Goal: Transaction & Acquisition: Obtain resource

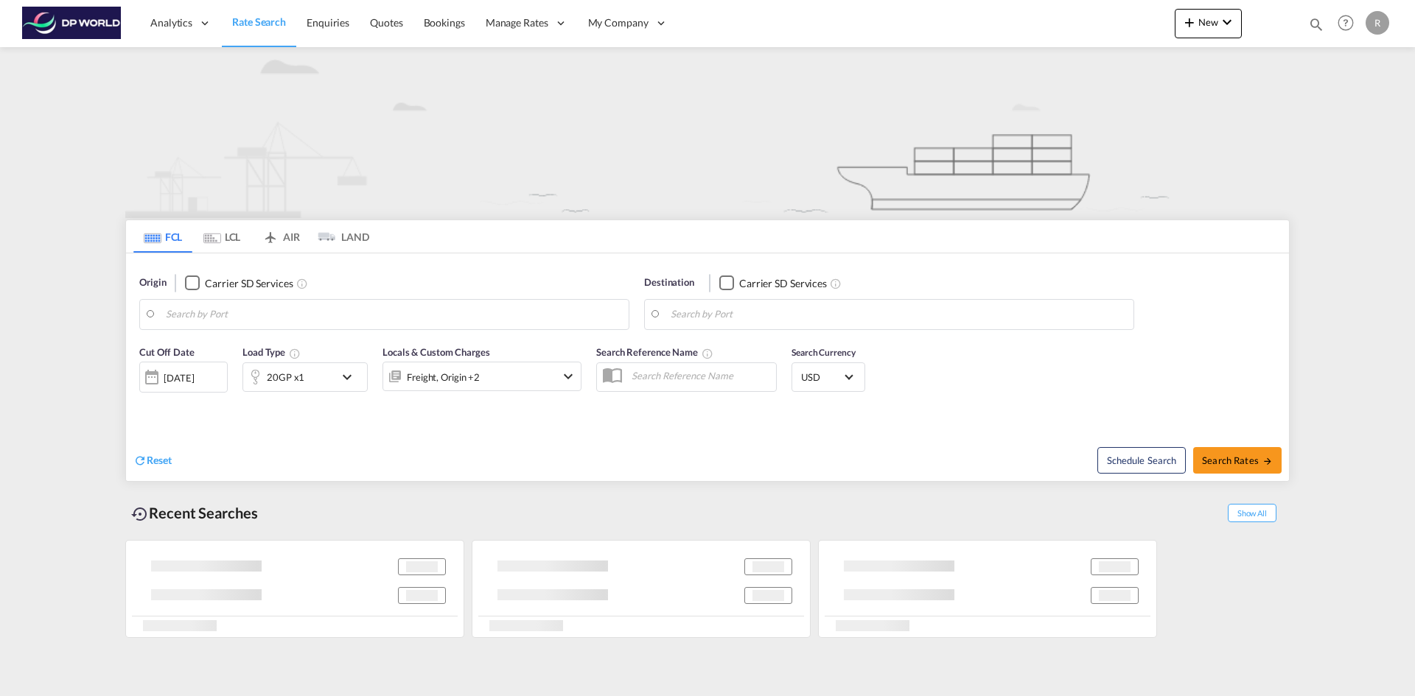
type input "[GEOGRAPHIC_DATA], [GEOGRAPHIC_DATA], USIND"
type input "[GEOGRAPHIC_DATA], [GEOGRAPHIC_DATA]"
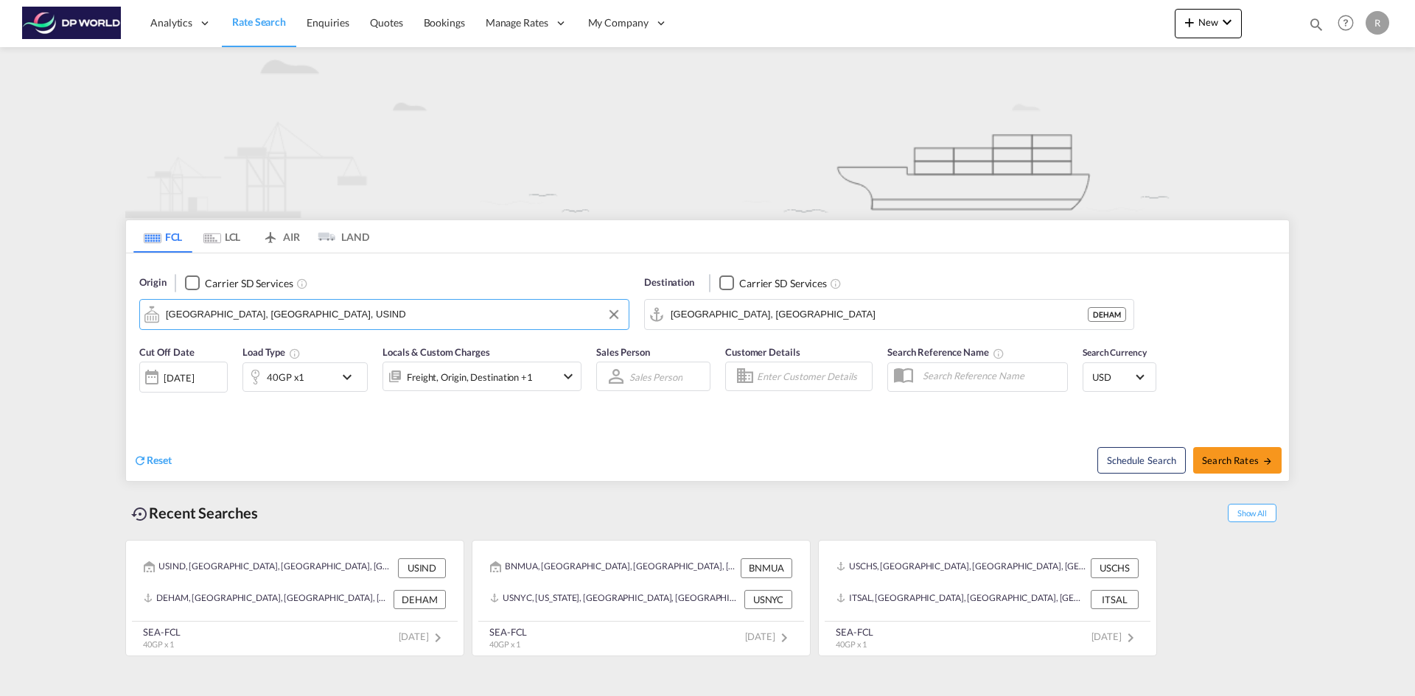
click at [276, 315] on input "[GEOGRAPHIC_DATA], [GEOGRAPHIC_DATA], USIND" at bounding box center [393, 315] width 455 height 22
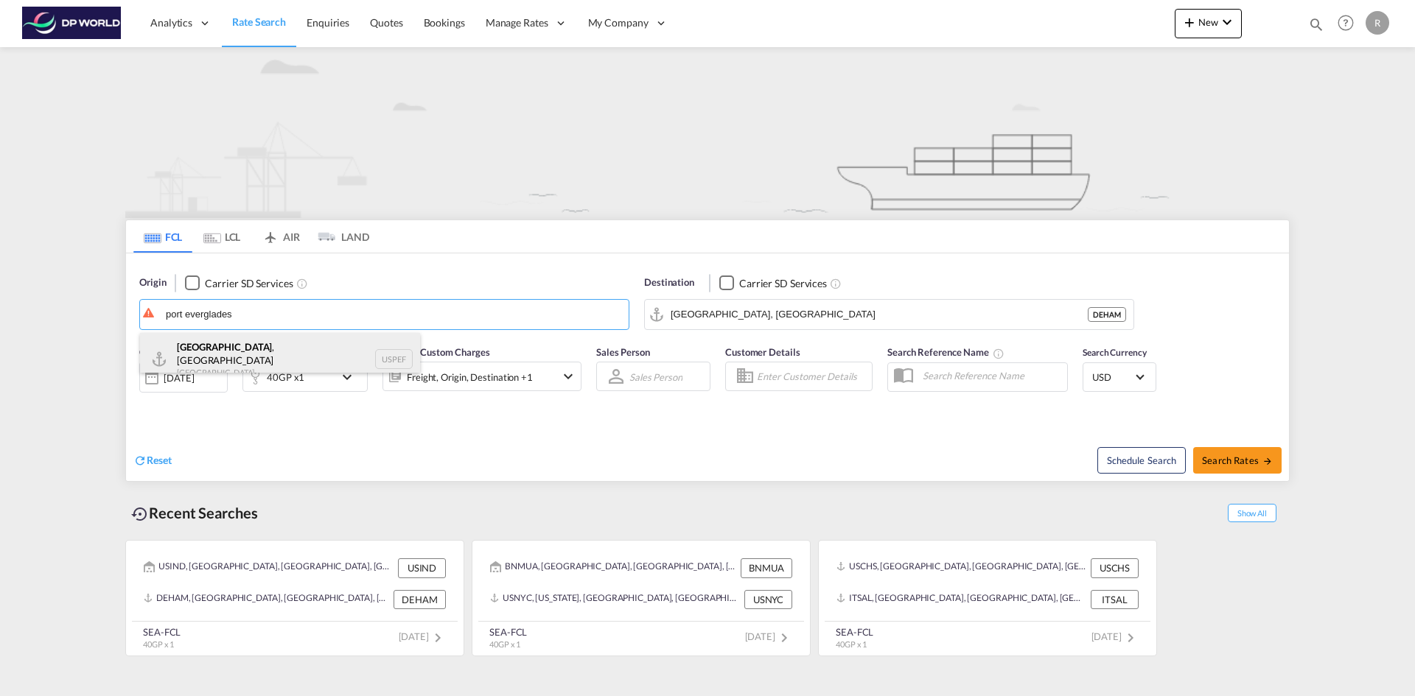
click at [262, 357] on div "[GEOGRAPHIC_DATA] , [GEOGRAPHIC_DATA] [GEOGRAPHIC_DATA] USPEF" at bounding box center [280, 359] width 280 height 53
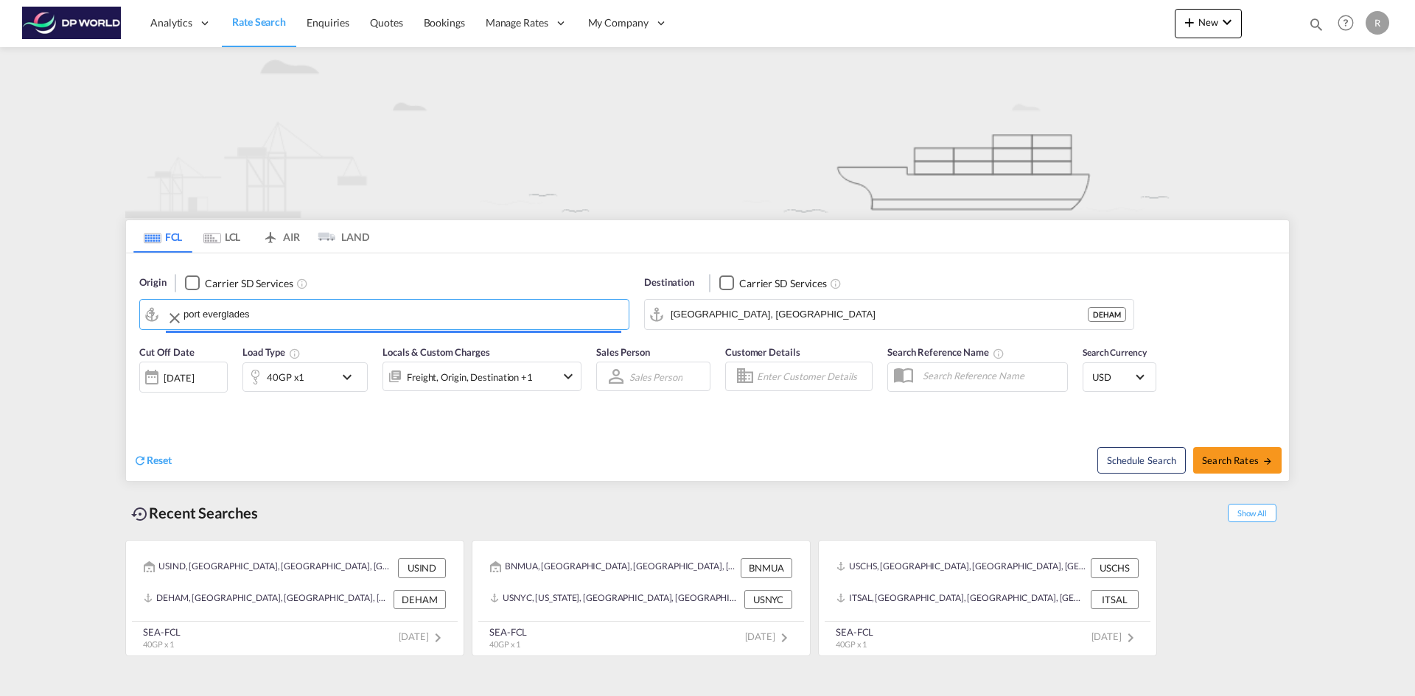
type input "[GEOGRAPHIC_DATA], [GEOGRAPHIC_DATA], USPEF"
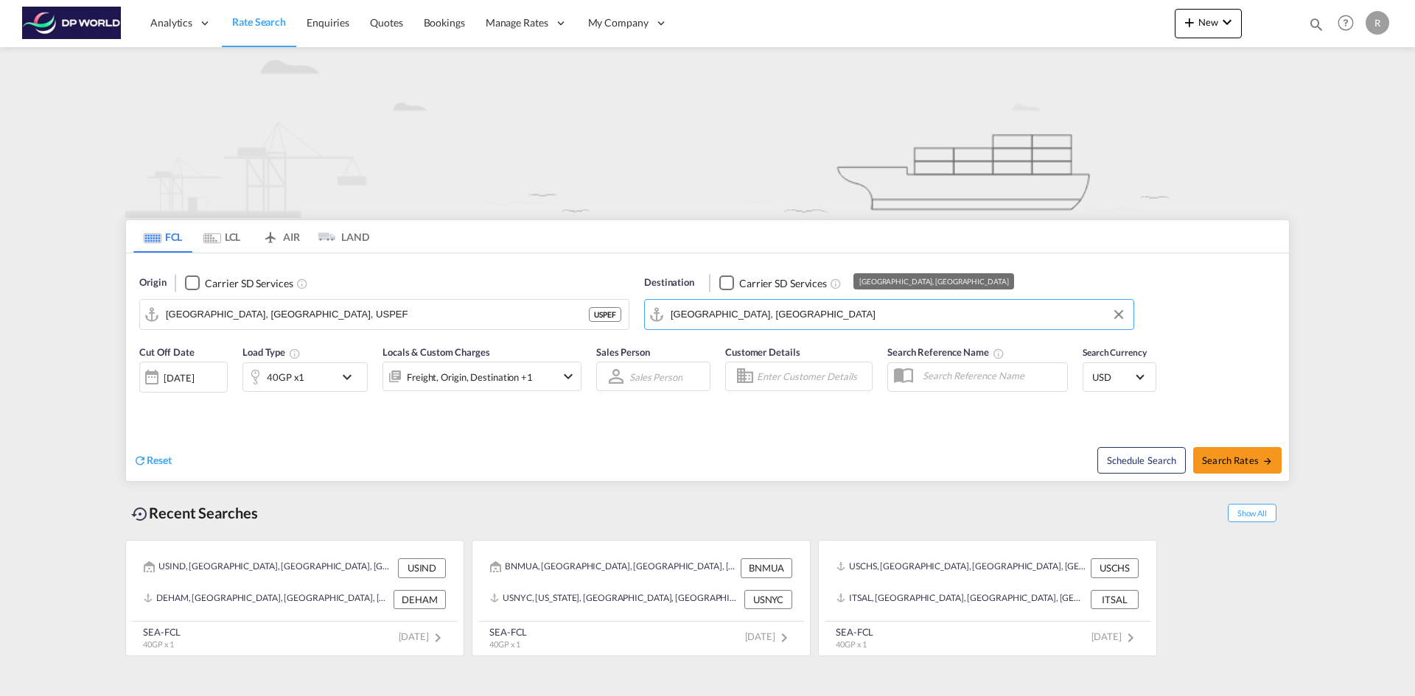
click at [770, 307] on input "[GEOGRAPHIC_DATA], [GEOGRAPHIC_DATA]" at bounding box center [898, 315] width 455 height 22
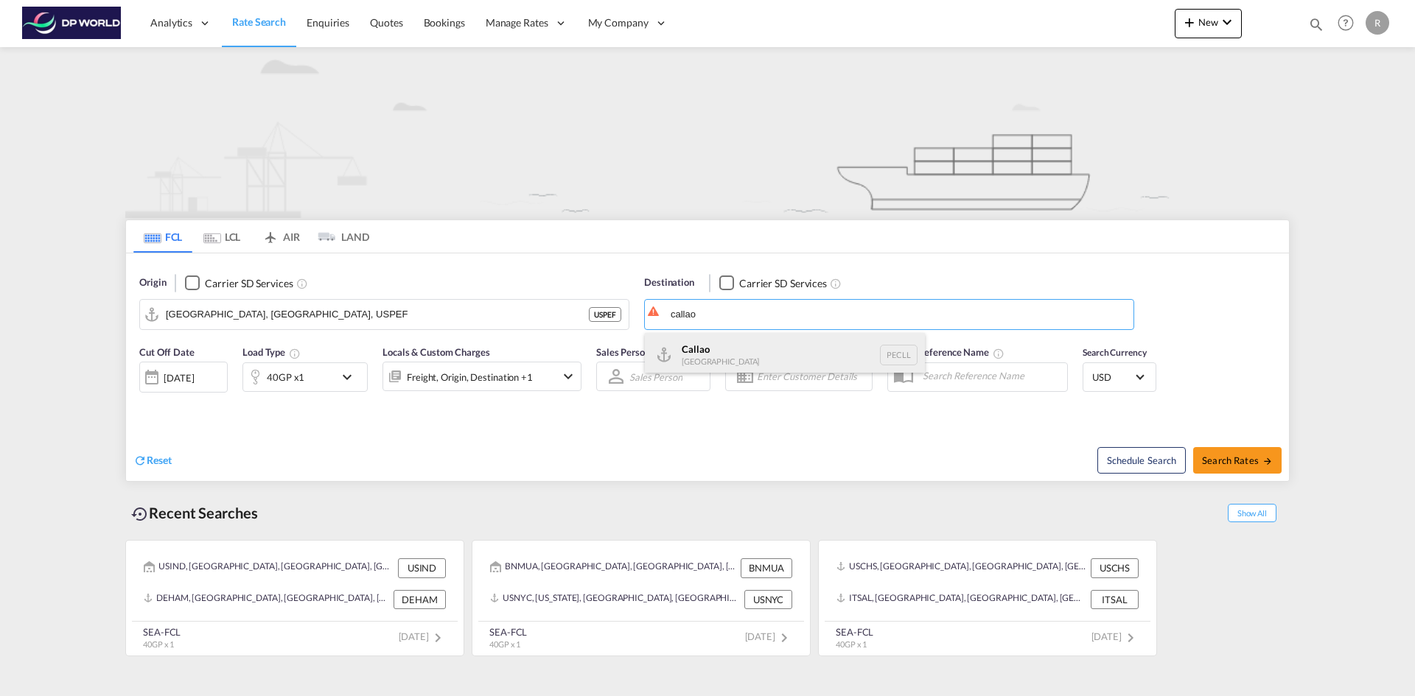
click at [761, 348] on div "Callao [GEOGRAPHIC_DATA] PECLL" at bounding box center [785, 355] width 280 height 44
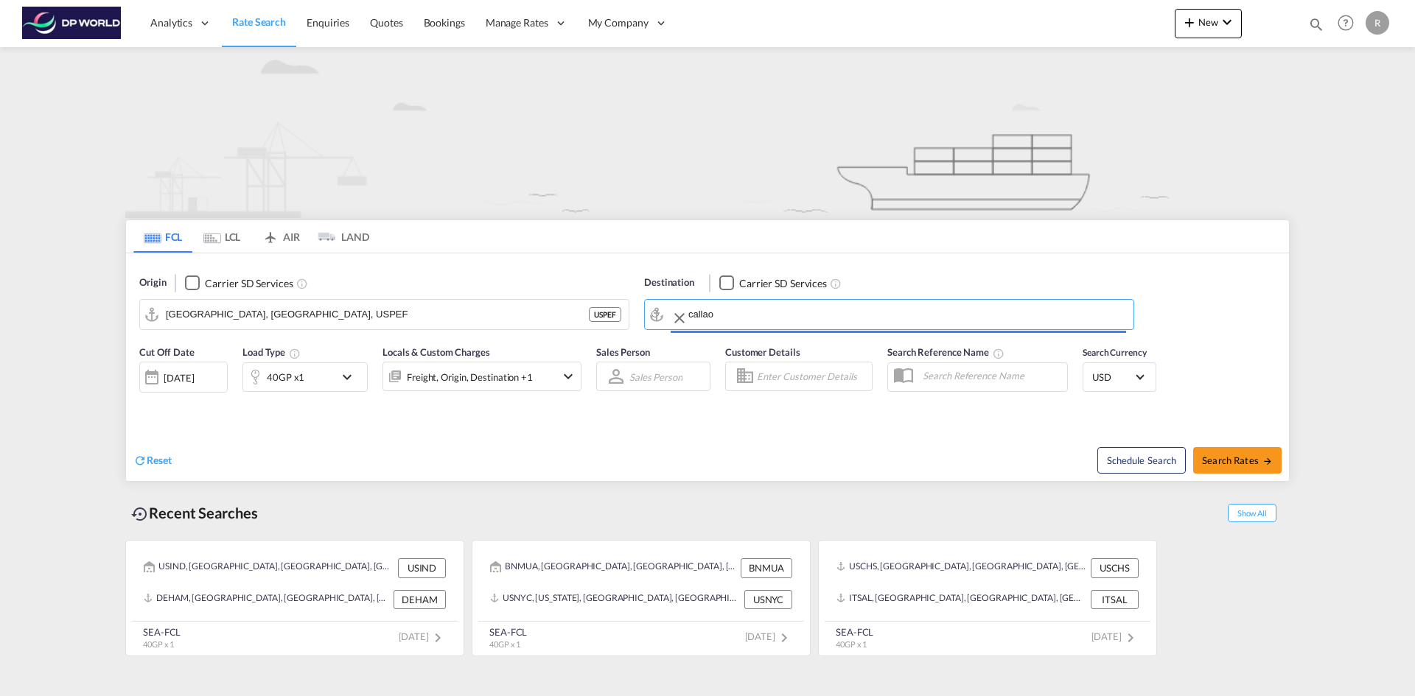
type input "Callao, PECLL"
click at [193, 379] on div "[DATE]" at bounding box center [179, 377] width 30 height 13
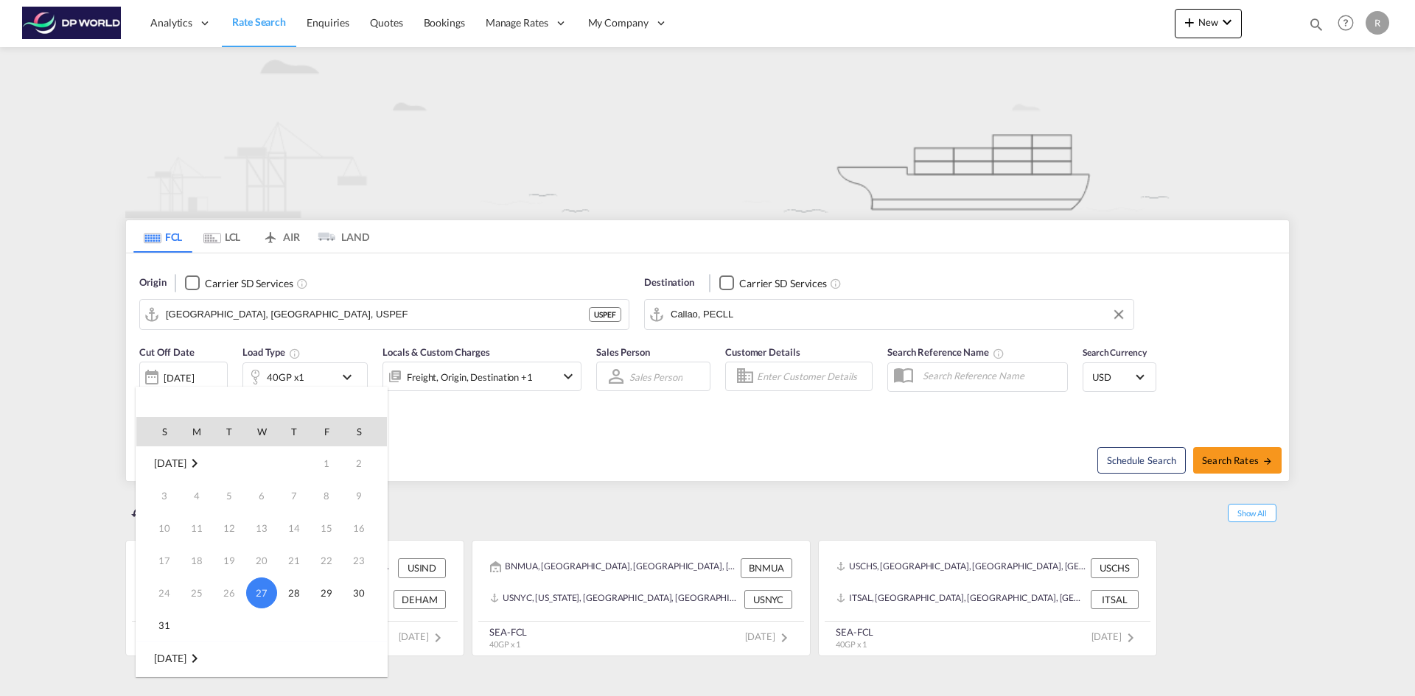
click at [341, 592] on td "29" at bounding box center [326, 593] width 32 height 32
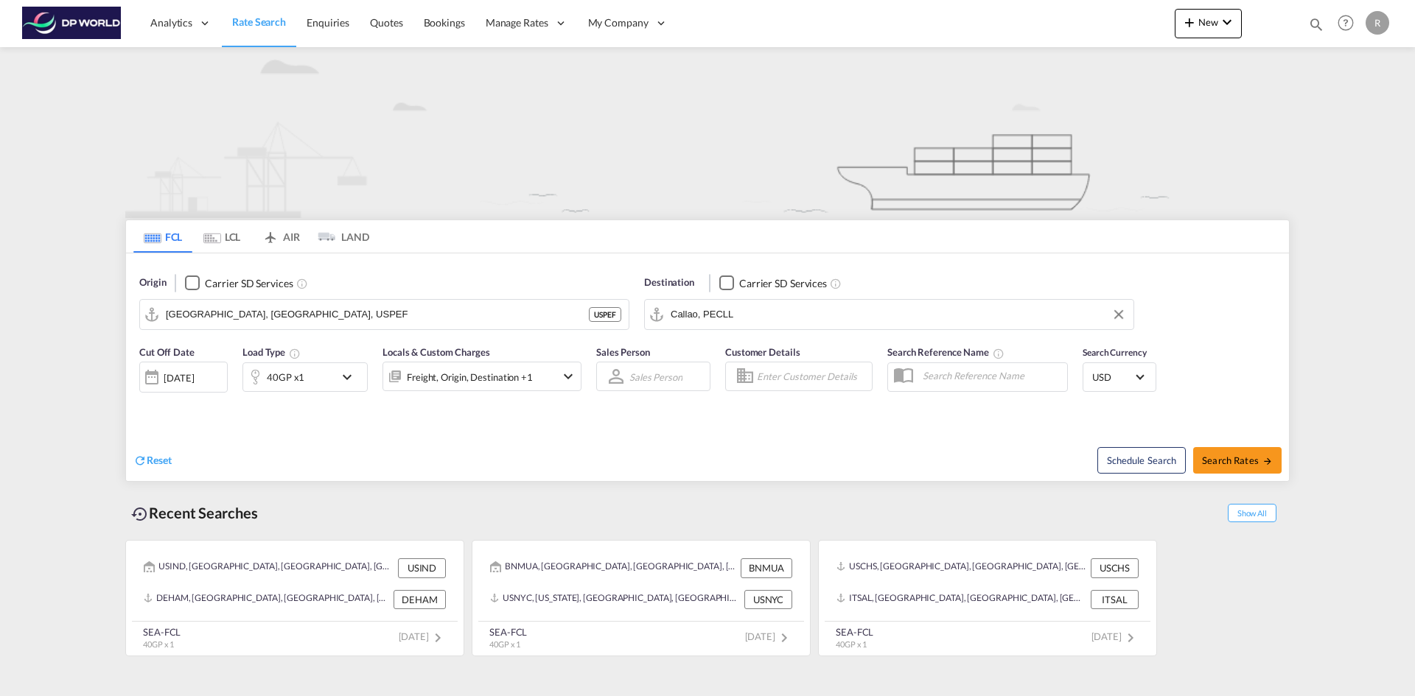
click at [194, 375] on div "[DATE]" at bounding box center [179, 377] width 30 height 13
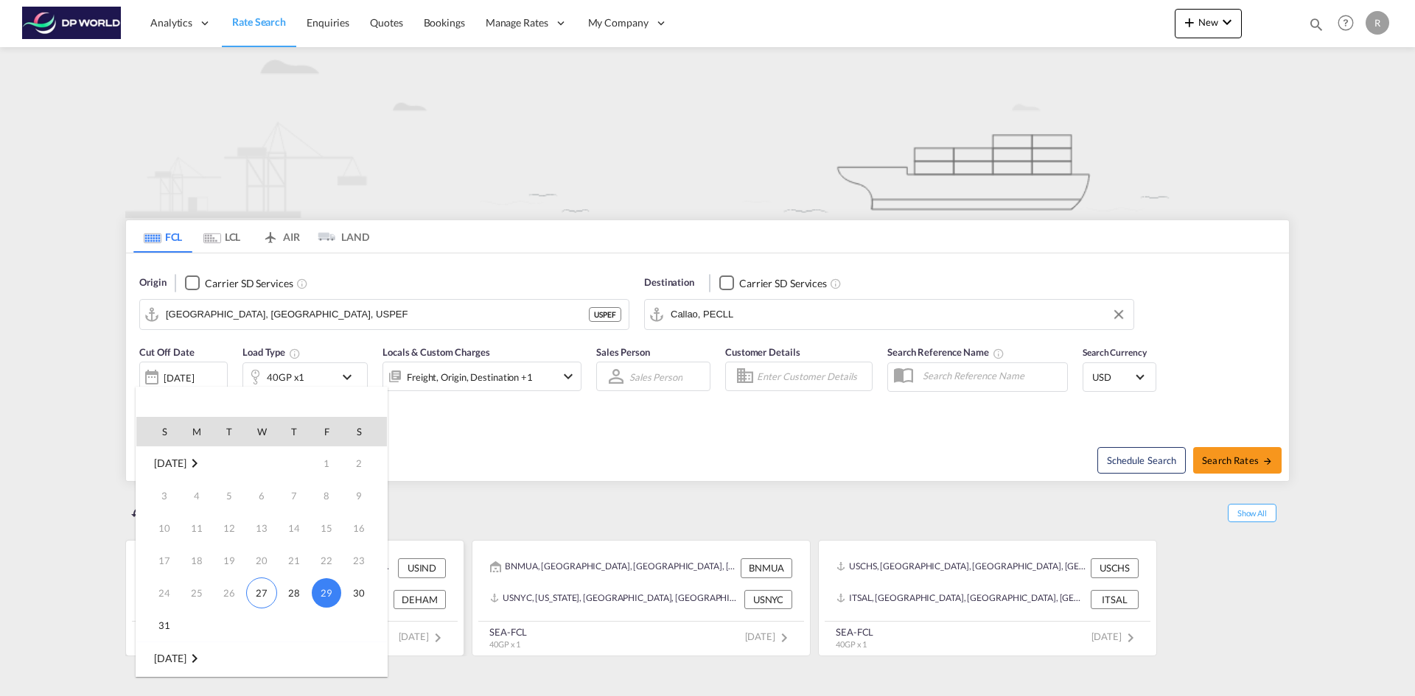
click at [326, 594] on span "29" at bounding box center [326, 592] width 29 height 29
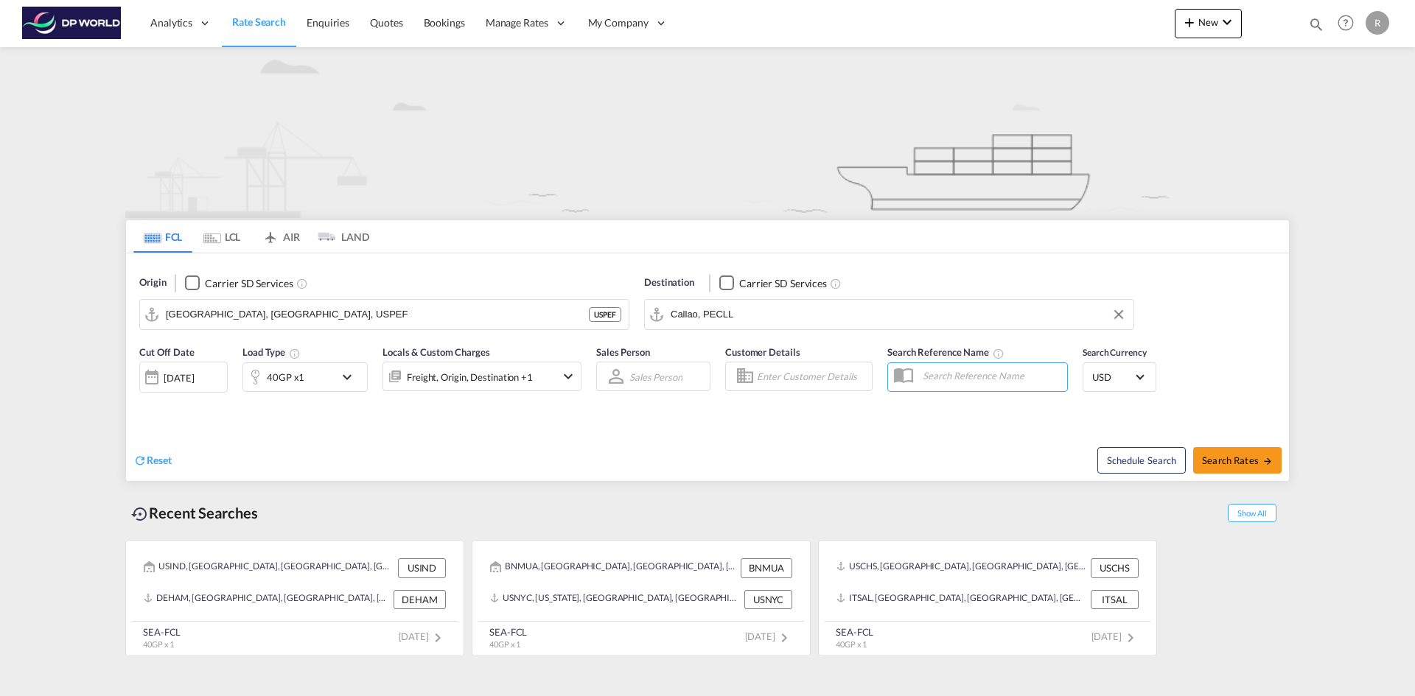
click at [345, 422] on div "Reset Schedule Search Search Rates" at bounding box center [707, 449] width 1163 height 64
click at [343, 366] on div "40GP x1" at bounding box center [304, 377] width 125 height 29
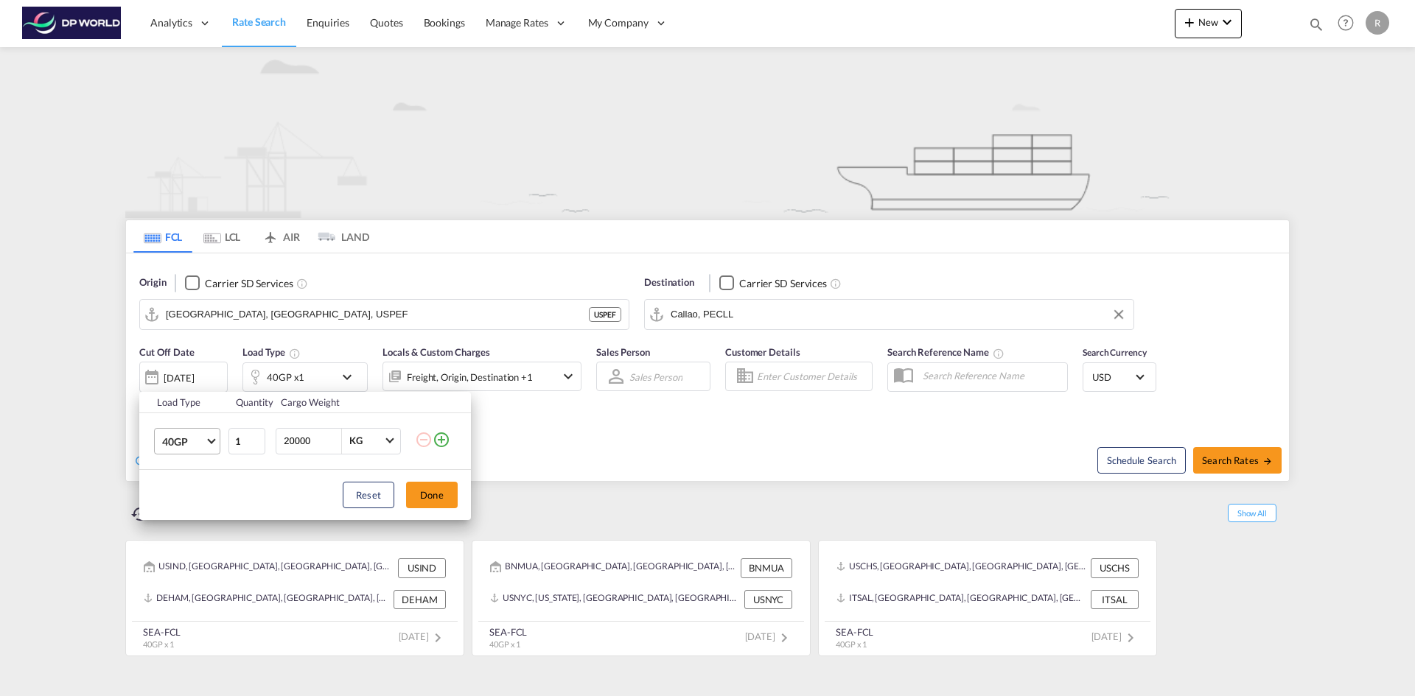
click at [206, 441] on md-select-value "40GP" at bounding box center [190, 441] width 59 height 25
click at [190, 508] on md-option "40RE" at bounding box center [200, 509] width 100 height 35
click at [431, 492] on button "Done" at bounding box center [432, 495] width 52 height 27
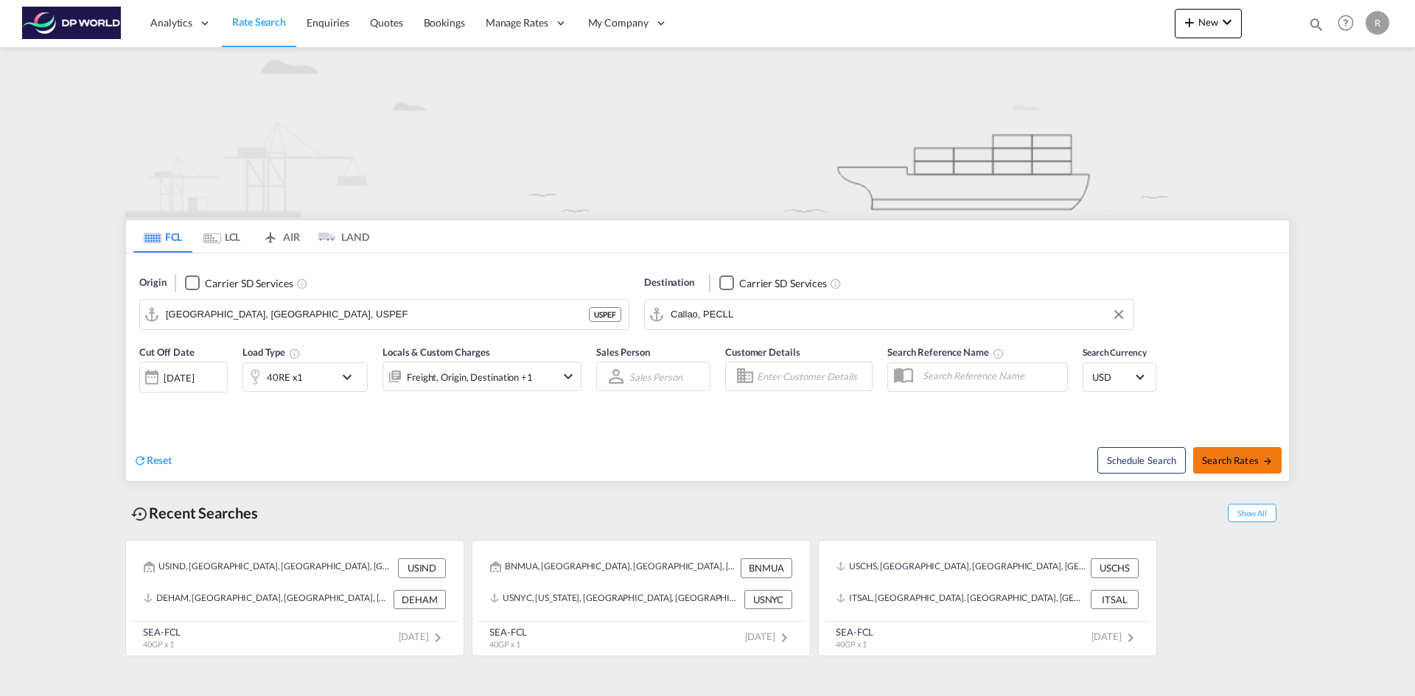
click at [1211, 464] on span "Search Rates" at bounding box center [1237, 461] width 71 height 12
type input "USPEF to PECLL / [DATE]"
